Goal: Find specific fact: Find contact information

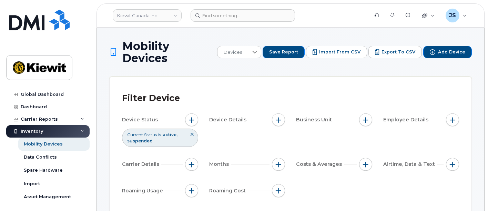
scroll to position [109, 0]
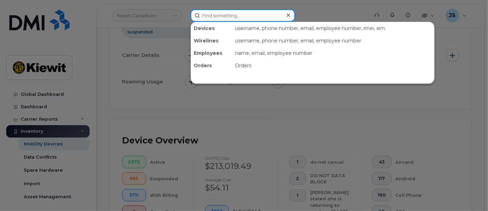
click at [226, 18] on input at bounding box center [243, 15] width 104 height 12
paste input "00190900"
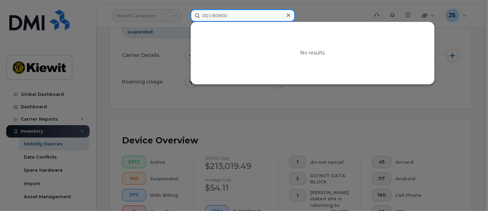
drag, startPoint x: 264, startPoint y: 17, endPoint x: 165, endPoint y: 6, distance: 98.8
click at [185, 9] on div "00190900 No results" at bounding box center [277, 15] width 185 height 12
paste input "[PERSON_NAME]"
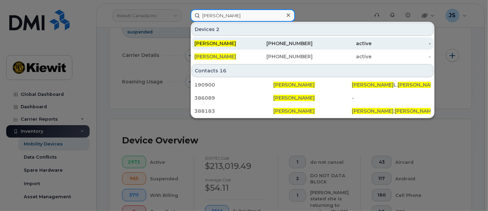
type input "Michael Howard"
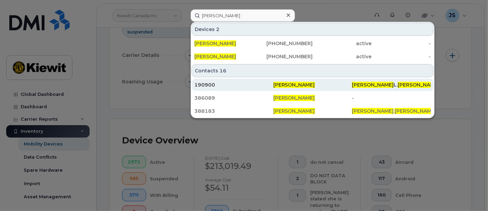
click at [322, 86] on div "Michael Howard" at bounding box center [312, 84] width 79 height 7
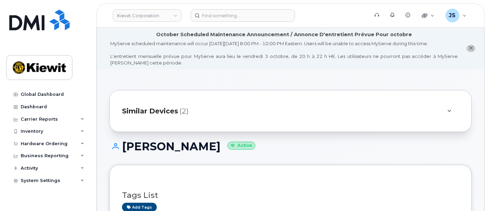
click at [453, 112] on div at bounding box center [449, 111] width 8 height 8
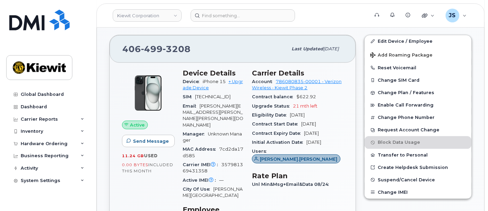
scroll to position [268, 0]
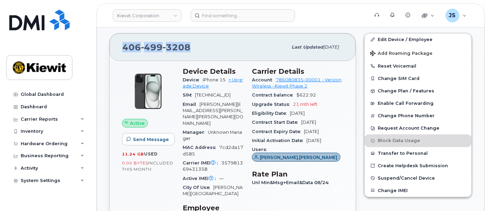
drag, startPoint x: 193, startPoint y: 44, endPoint x: 115, endPoint y: 42, distance: 78.0
click at [115, 42] on div "406 499 3208 Last updated Sep 26, 2025" at bounding box center [233, 47] width 246 height 28
copy span "406 499 3208"
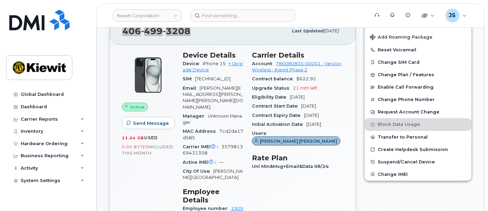
scroll to position [230, 0]
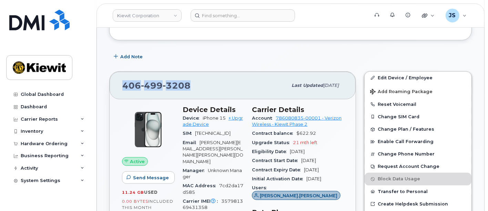
click at [259, 74] on div "406 499 3208 Last updated Sep 26, 2025" at bounding box center [233, 86] width 246 height 28
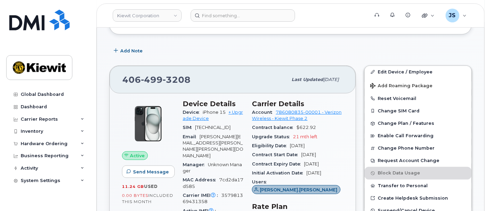
scroll to position [268, 0]
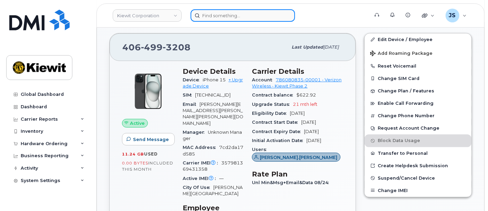
click at [232, 17] on input at bounding box center [243, 15] width 104 height 12
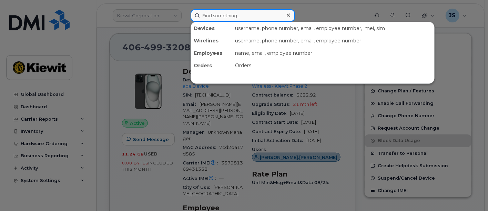
paste input "[PERSON_NAME]"
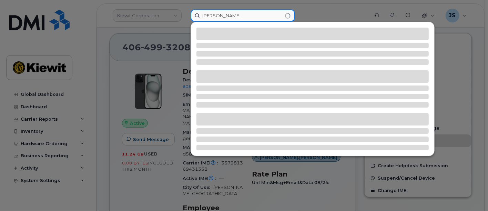
type input "[PERSON_NAME]"
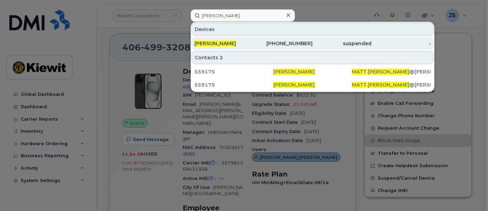
click at [290, 41] on div "845-743-4532" at bounding box center [283, 43] width 59 height 7
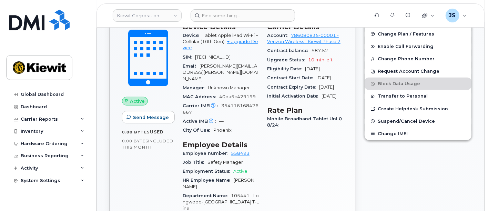
scroll to position [306, 0]
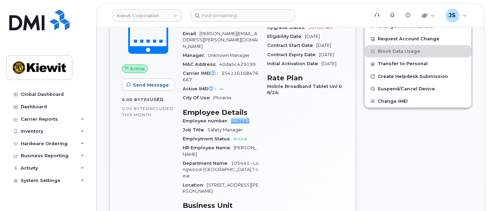
drag, startPoint x: 249, startPoint y: 114, endPoint x: 231, endPoint y: 114, distance: 18.3
click at [231, 117] on div "Employee number 558493" at bounding box center [221, 121] width 76 height 9
copy link "558493"
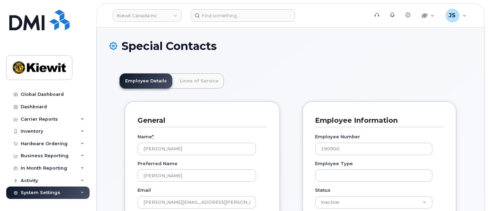
scroll to position [21, 0]
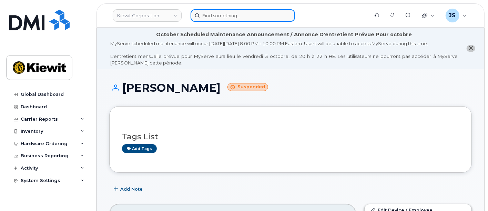
click at [251, 19] on input at bounding box center [243, 15] width 104 height 12
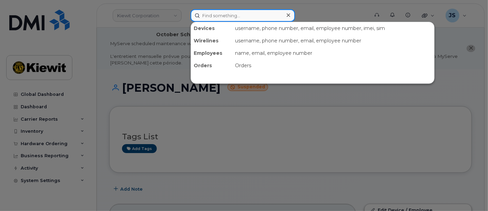
paste input "[PERSON_NAME]"
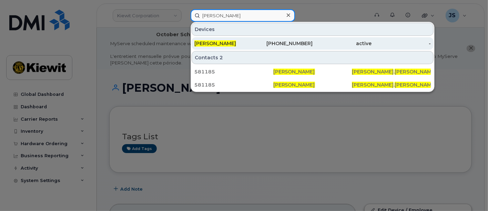
type input "Ryan Blakeslee"
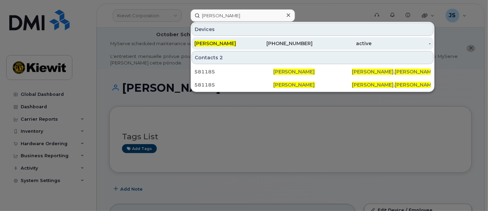
drag, startPoint x: 252, startPoint y: 41, endPoint x: 240, endPoint y: 43, distance: 12.1
click at [252, 41] on div "RYAN BLAKESLEE" at bounding box center [223, 43] width 59 height 7
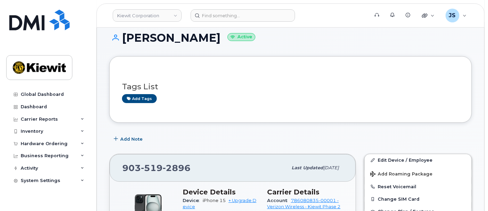
scroll to position [153, 0]
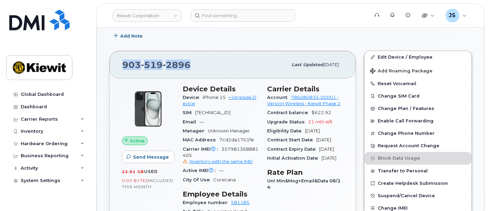
drag, startPoint x: 192, startPoint y: 63, endPoint x: 118, endPoint y: 66, distance: 74.5
click at [118, 66] on div "903 519 2896 Last updated Sep 06, 2025" at bounding box center [233, 65] width 246 height 28
copy span "903 519 2896"
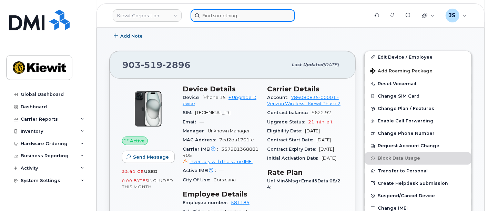
click at [228, 10] on input at bounding box center [243, 15] width 104 height 12
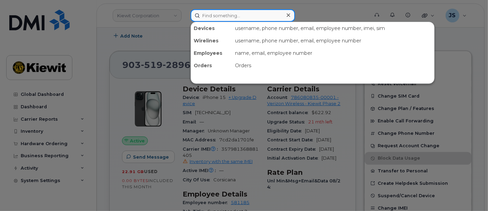
paste input "569332"
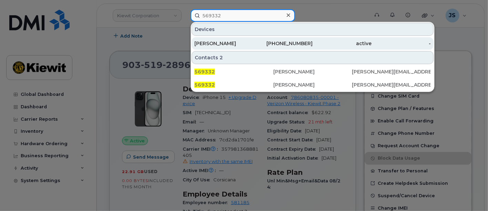
type input "569332"
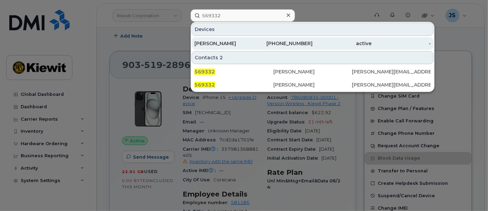
click at [232, 47] on div "MIKE PETERS" at bounding box center [223, 43] width 59 height 12
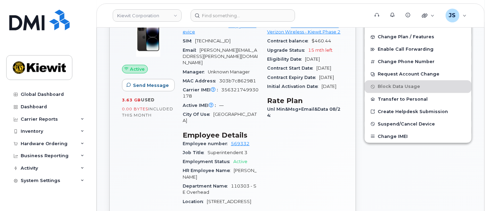
scroll to position [153, 0]
